Goal: Transaction & Acquisition: Purchase product/service

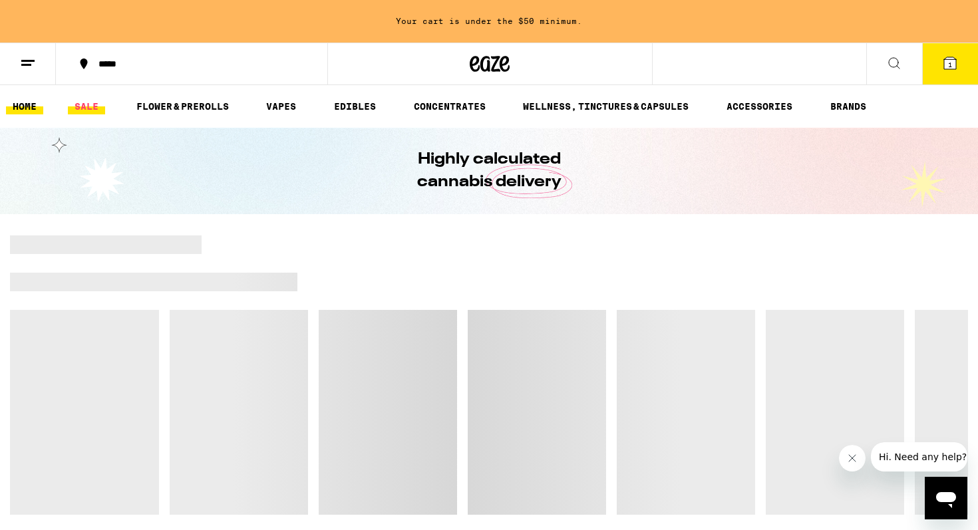
click at [92, 106] on link "SALE" at bounding box center [86, 106] width 37 height 16
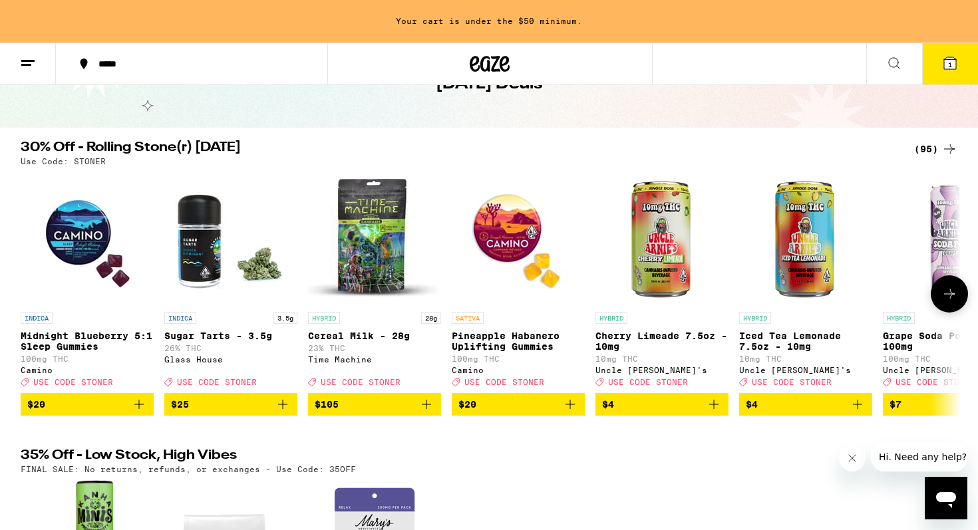
scroll to position [95, 0]
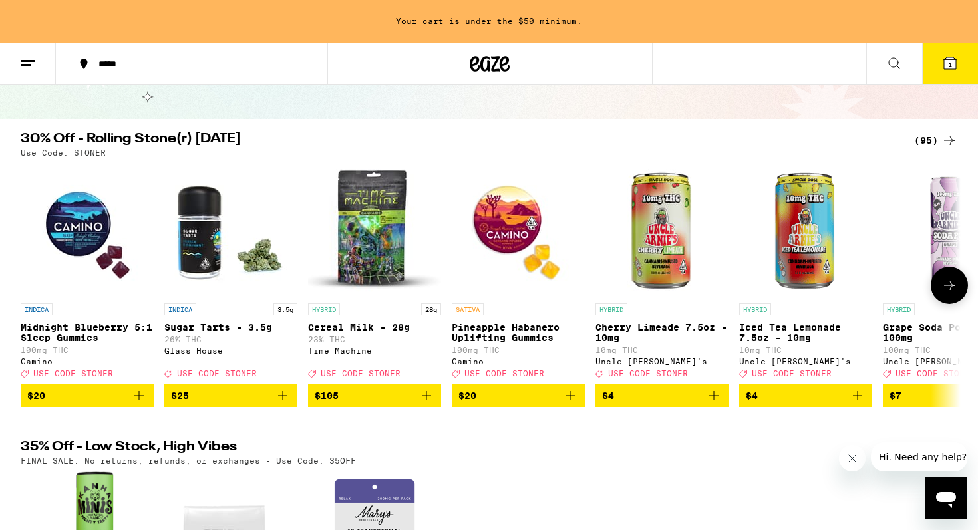
click at [667, 250] on img "Open page for Cherry Limeade 7.5oz - 10mg from Uncle Arnie's" at bounding box center [661, 230] width 133 height 133
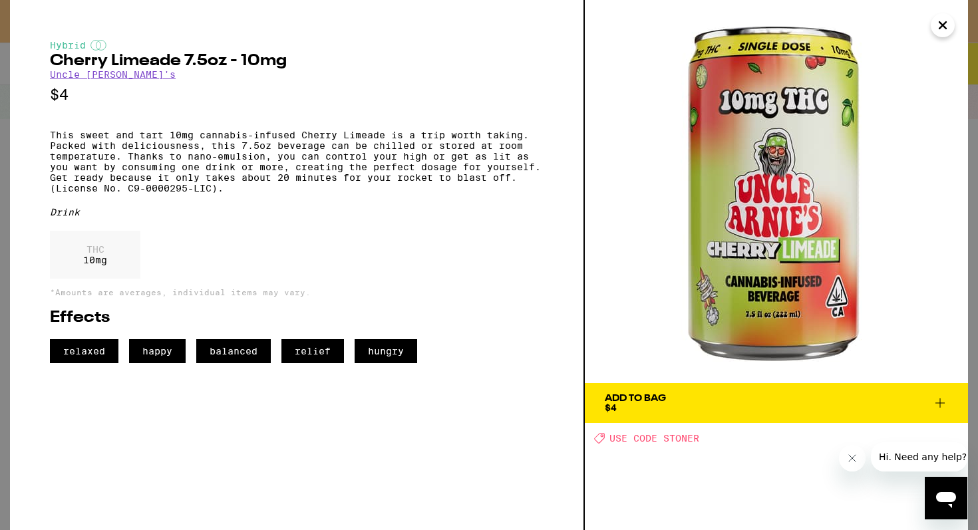
click at [816, 176] on img at bounding box center [776, 191] width 383 height 383
click at [941, 406] on icon at bounding box center [940, 403] width 16 height 16
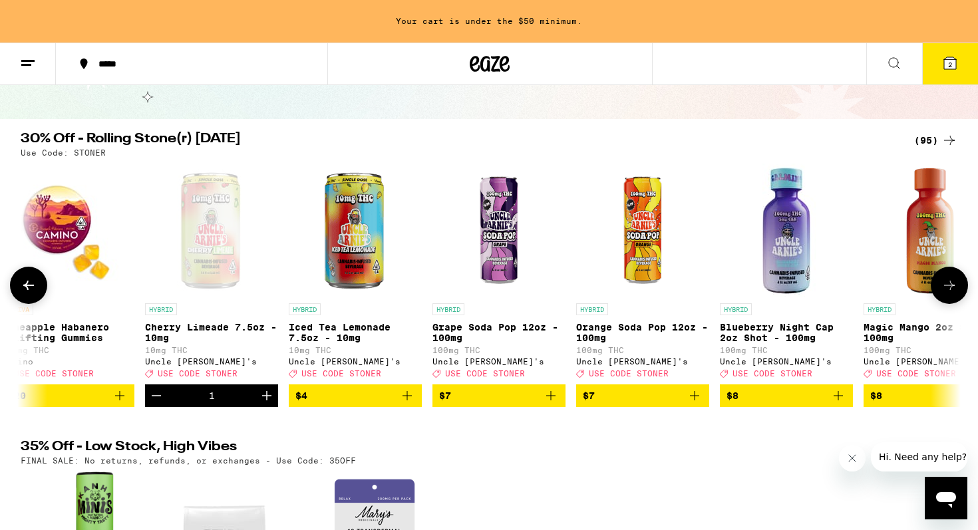
scroll to position [0, 466]
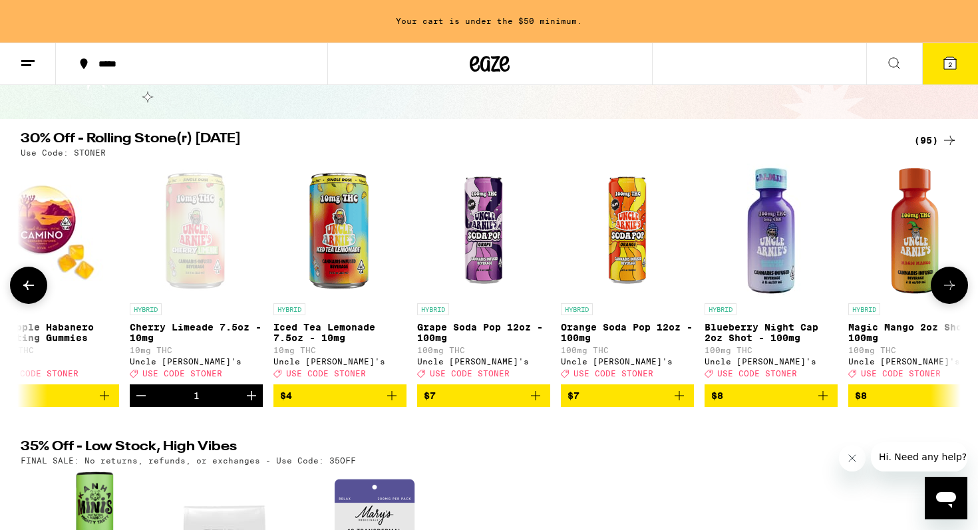
click at [780, 261] on img "Open page for Blueberry Night Cap 2oz Shot - 100mg from Uncle Arnie's" at bounding box center [770, 230] width 133 height 133
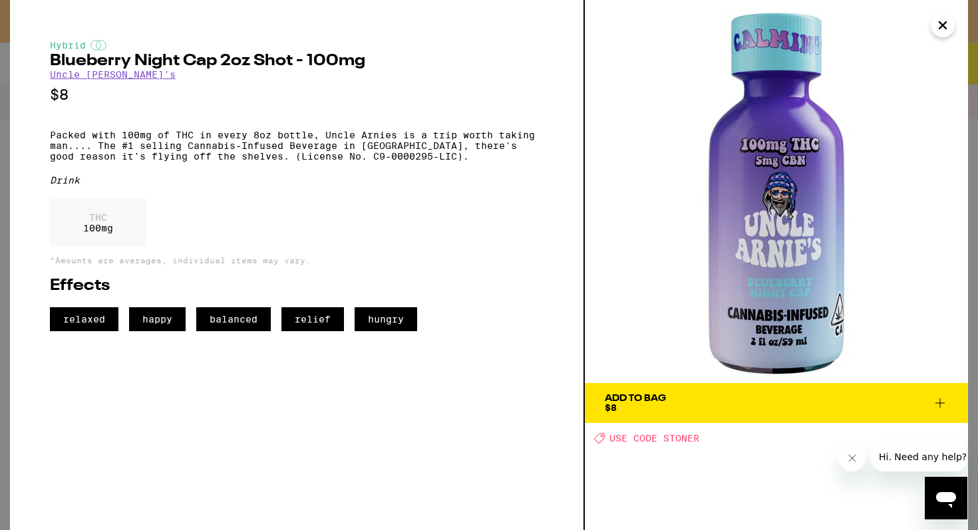
click at [945, 27] on icon "Close" at bounding box center [942, 25] width 7 height 7
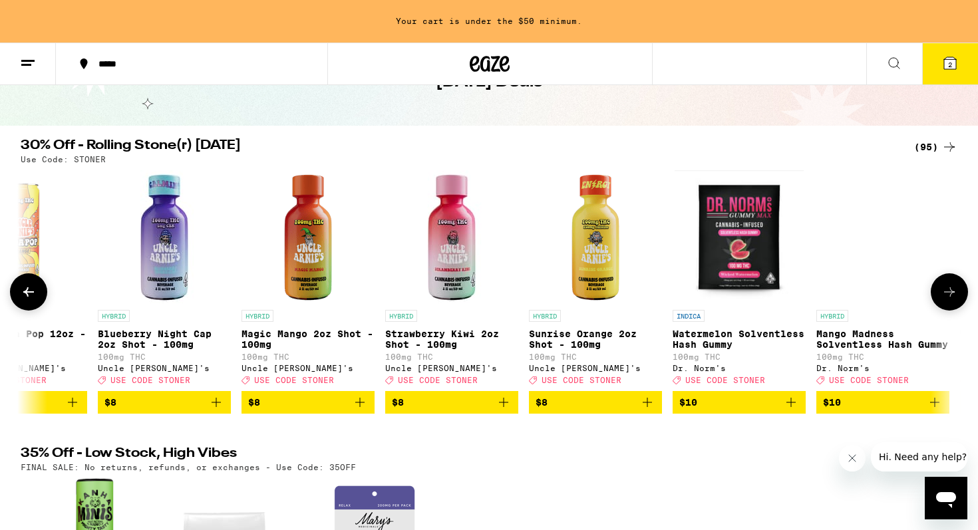
scroll to position [0, 1199]
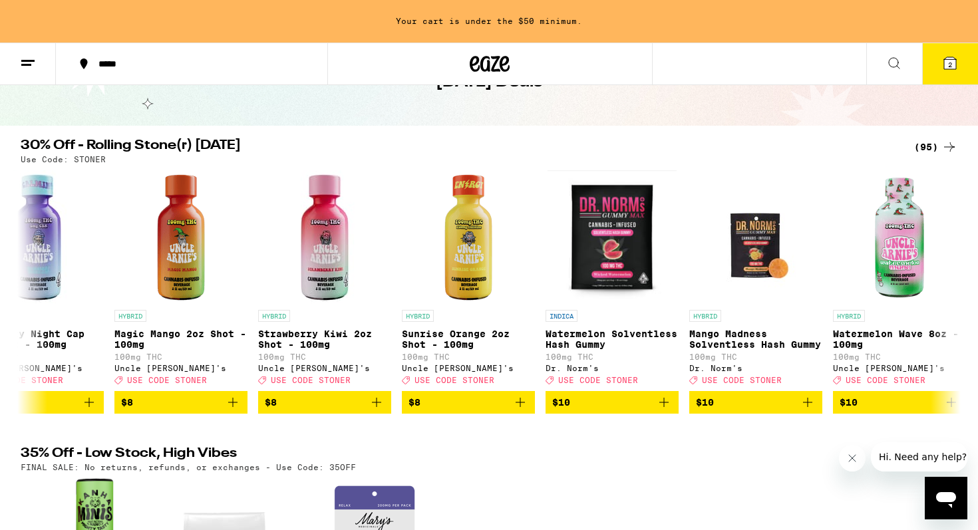
click at [927, 146] on div "(95)" at bounding box center [935, 147] width 43 height 16
click at [926, 146] on div "(95)" at bounding box center [935, 147] width 43 height 16
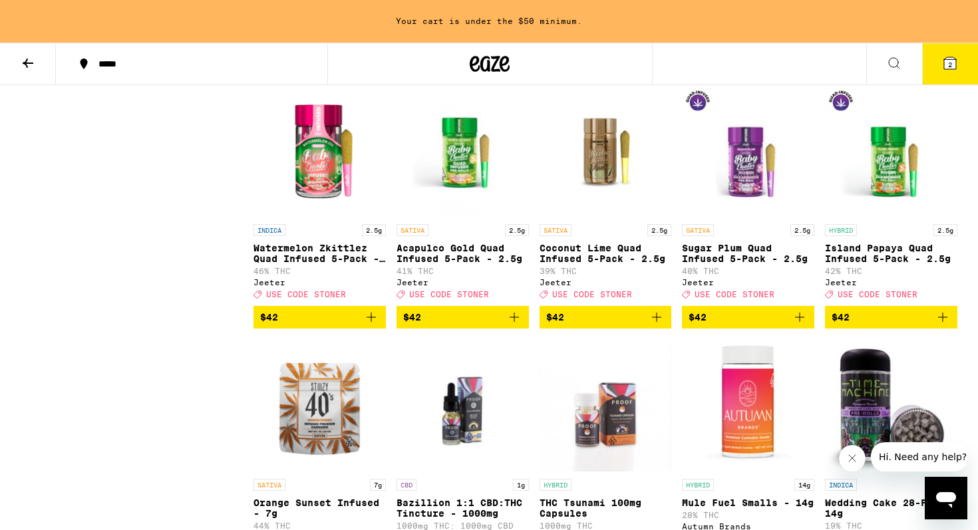
scroll to position [4220, 0]
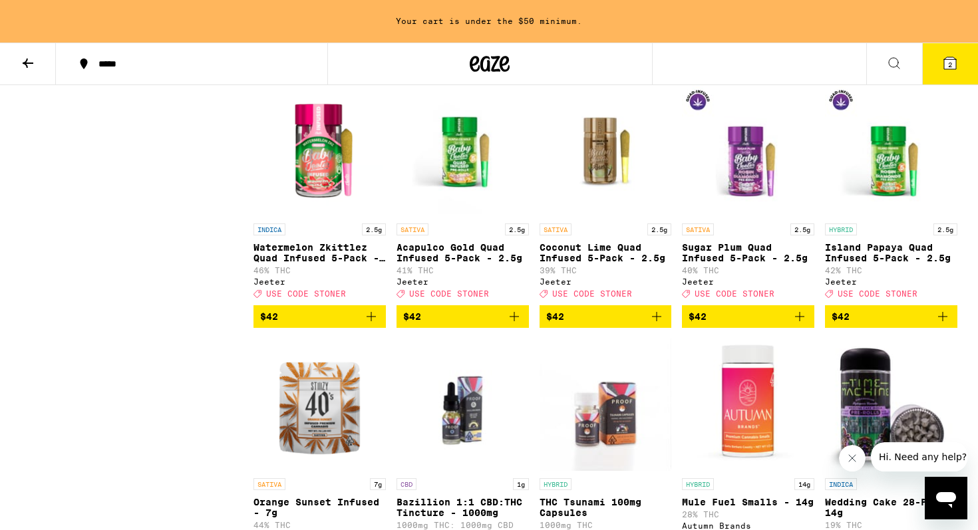
click at [657, 321] on icon "Add to bag" at bounding box center [656, 316] width 9 height 9
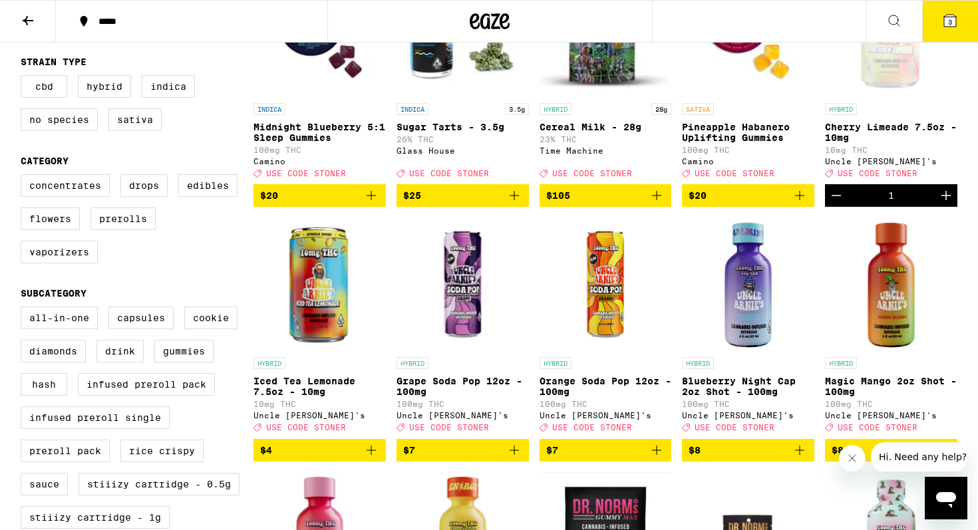
scroll to position [0, 0]
